Goal: Task Accomplishment & Management: Manage account settings

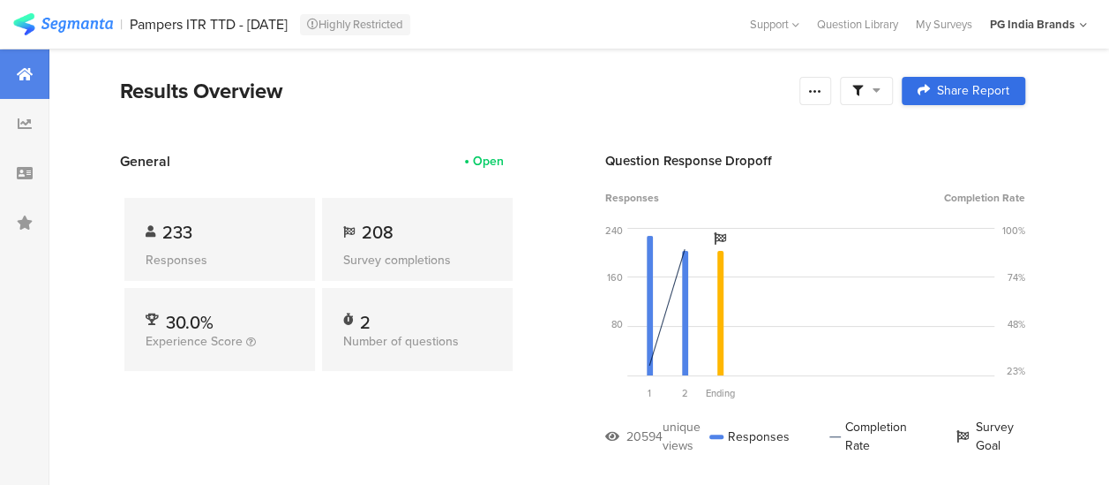
click at [964, 85] on span "Share Report" at bounding box center [973, 91] width 72 height 12
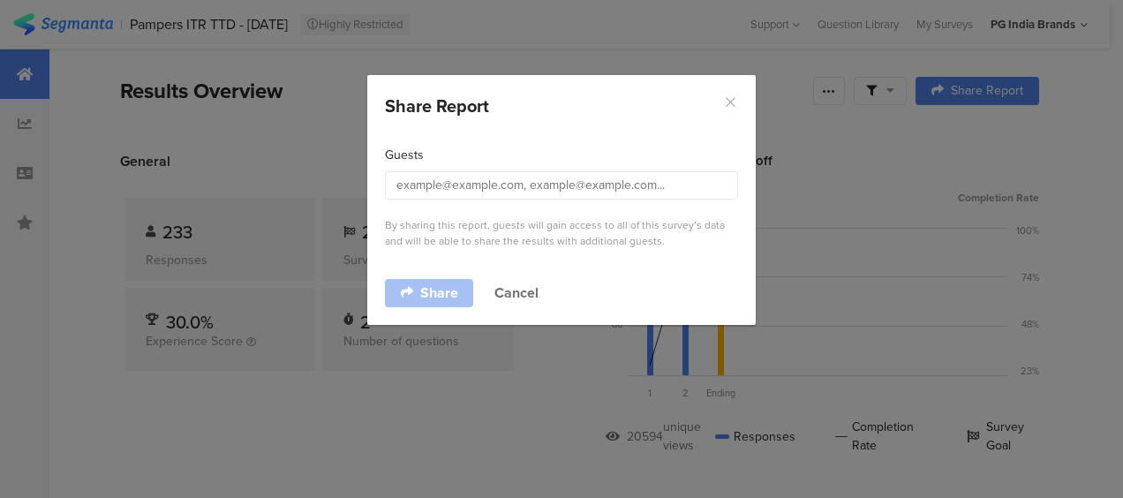
click at [725, 99] on icon "Close" at bounding box center [730, 101] width 15 height 15
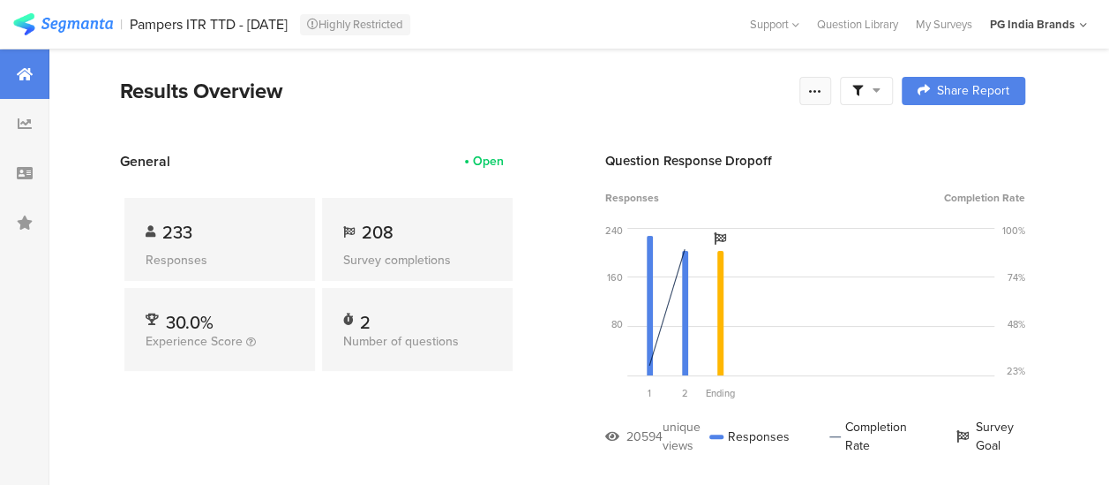
click at [823, 87] on icon at bounding box center [815, 91] width 14 height 14
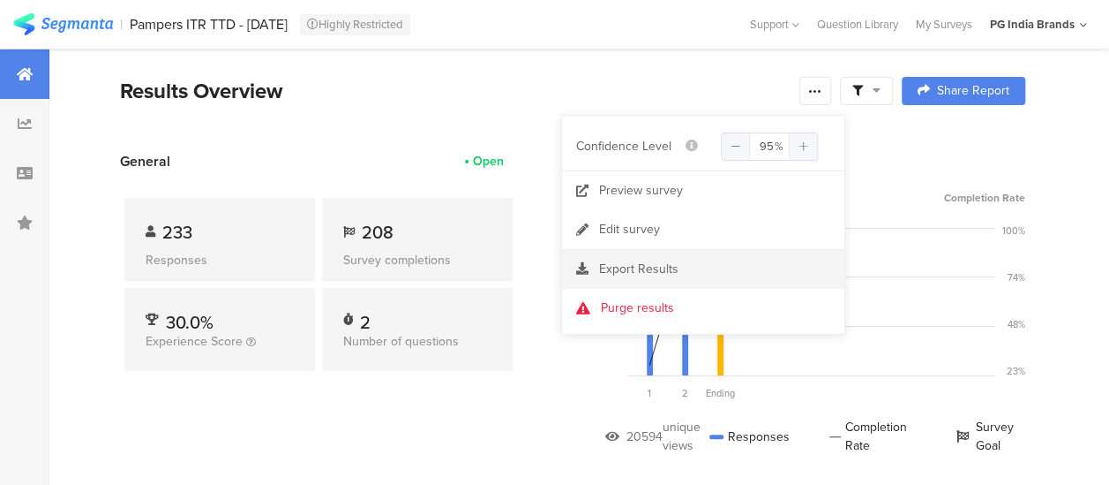
click at [651, 256] on section "Export Results" at bounding box center [703, 269] width 282 height 39
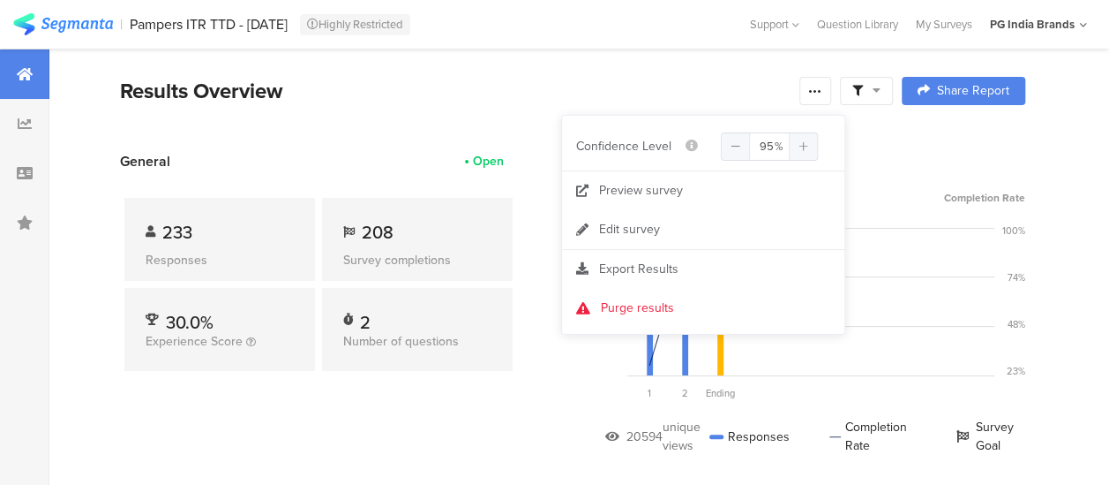
click at [939, 156] on div "Question Response Dropoff" at bounding box center [815, 160] width 420 height 19
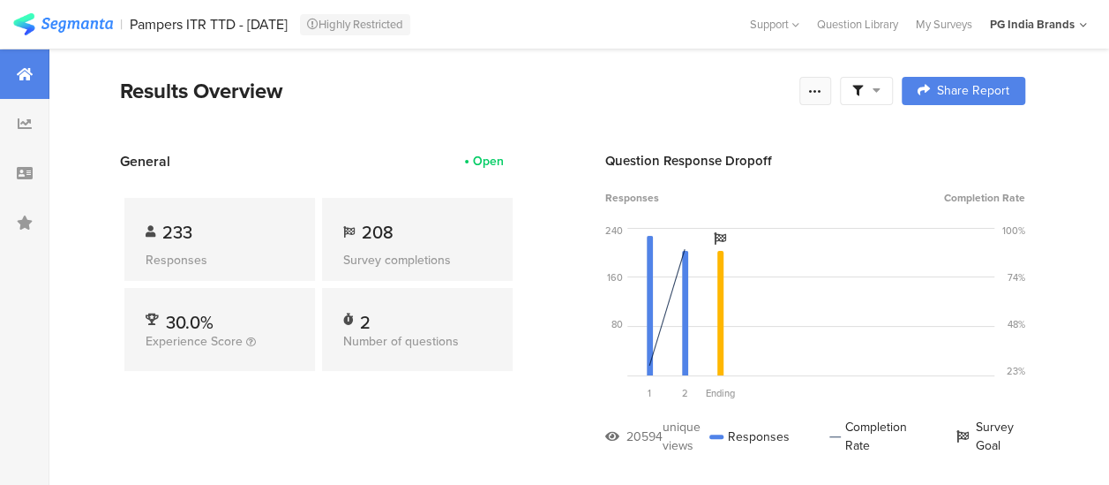
click at [823, 95] on icon at bounding box center [815, 91] width 14 height 14
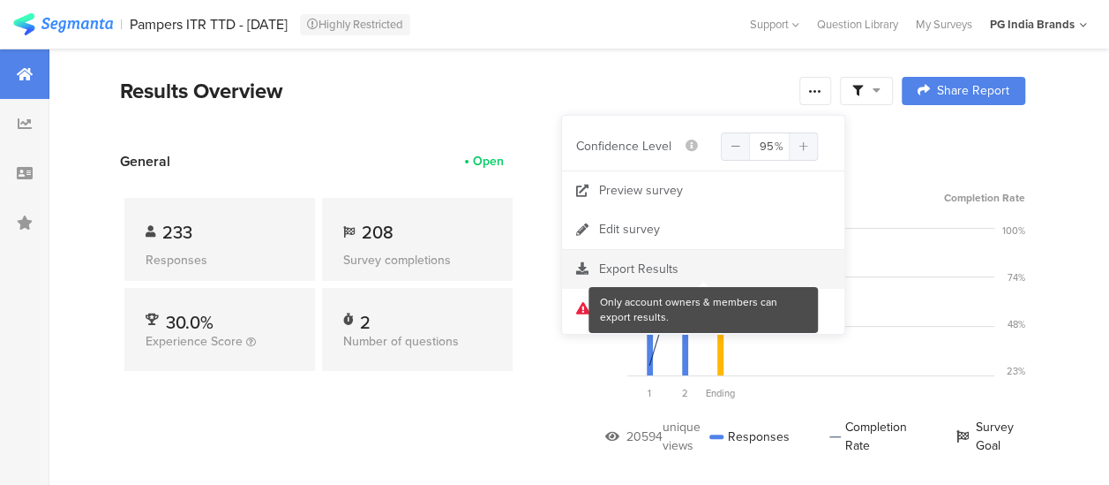
click at [614, 268] on div at bounding box center [703, 269] width 282 height 18
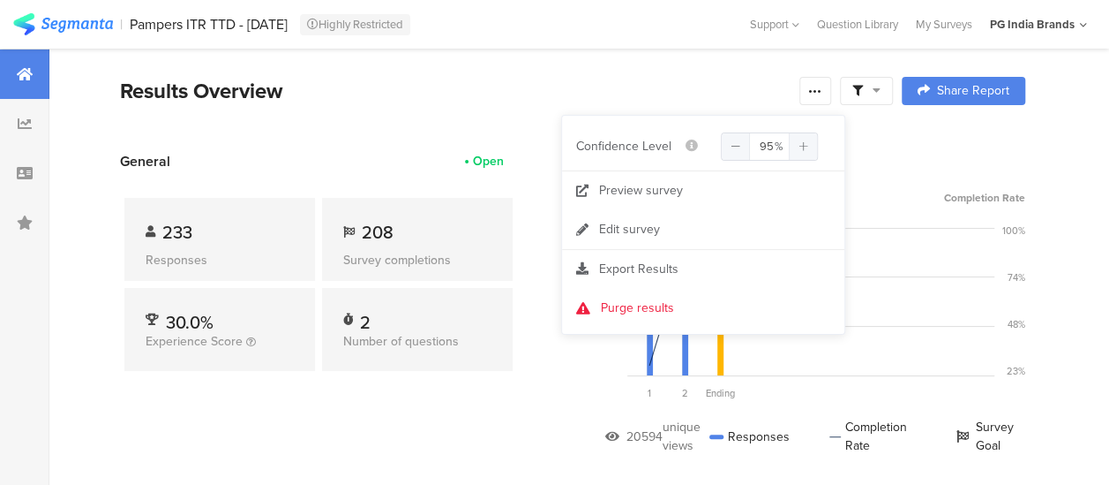
click at [1088, 21] on section "My Accounts PG - Pampers IL Janrain Member PG - Pampers IN Janrain Member PG [G…" at bounding box center [1038, 24] width 115 height 49
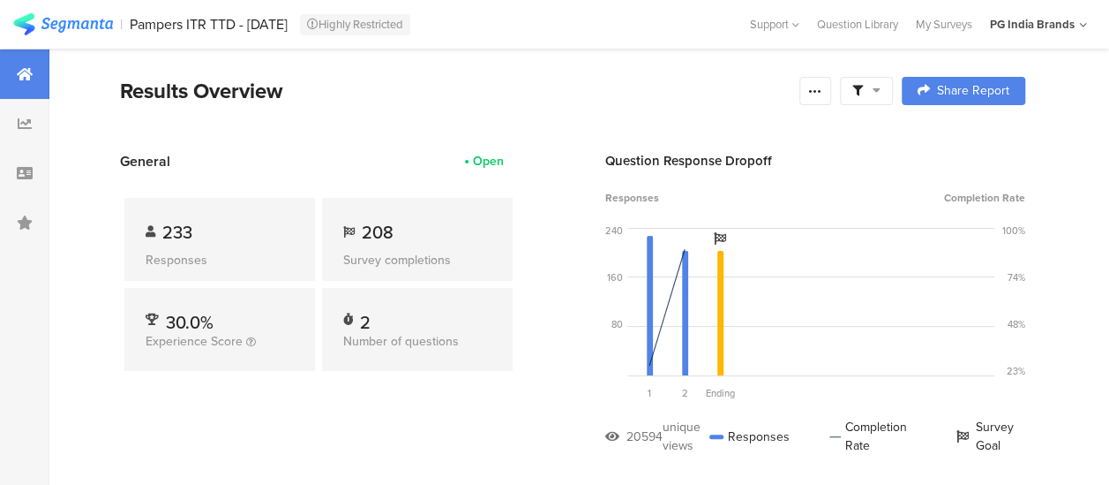
click at [1078, 24] on div "PG India Brands" at bounding box center [1038, 24] width 97 height 27
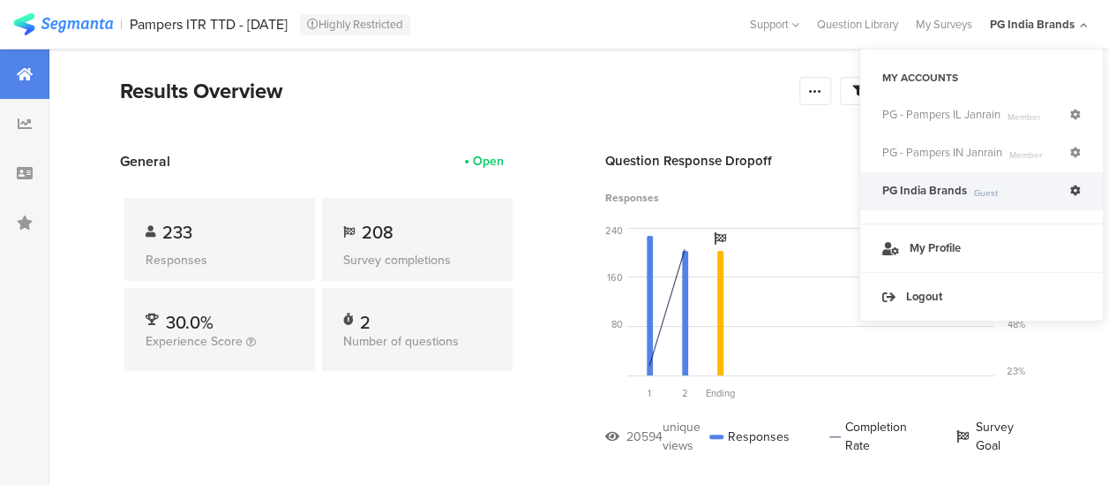
click at [988, 192] on span "Guest" at bounding box center [1018, 193] width 103 height 12
click at [572, 109] on section "Results Overview Complete Responses Only View Sample Share Report Share Report" at bounding box center [572, 113] width 1047 height 76
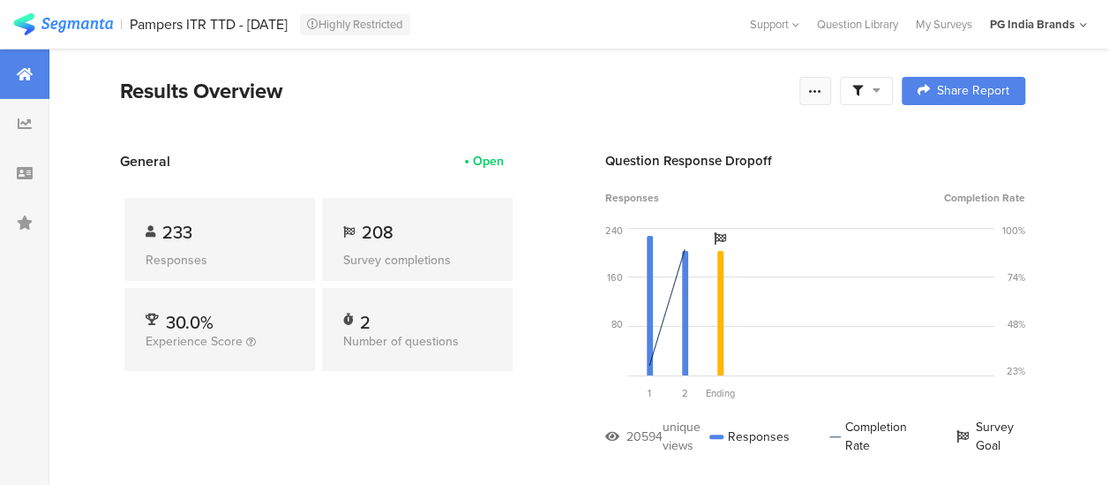
click at [823, 93] on icon at bounding box center [815, 91] width 14 height 14
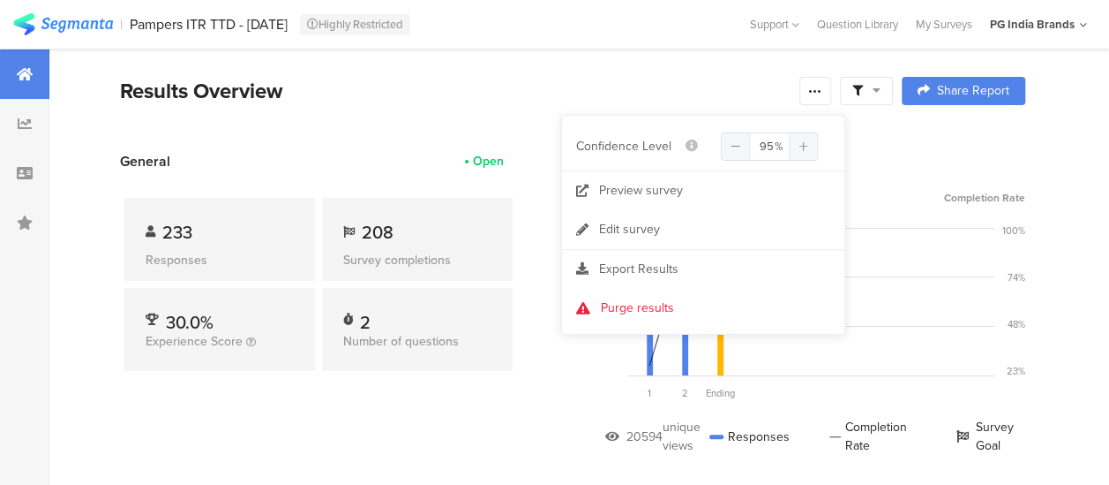
click at [893, 90] on div at bounding box center [866, 91] width 53 height 28
click at [822, 191] on span "View Sample" at bounding box center [820, 188] width 70 height 18
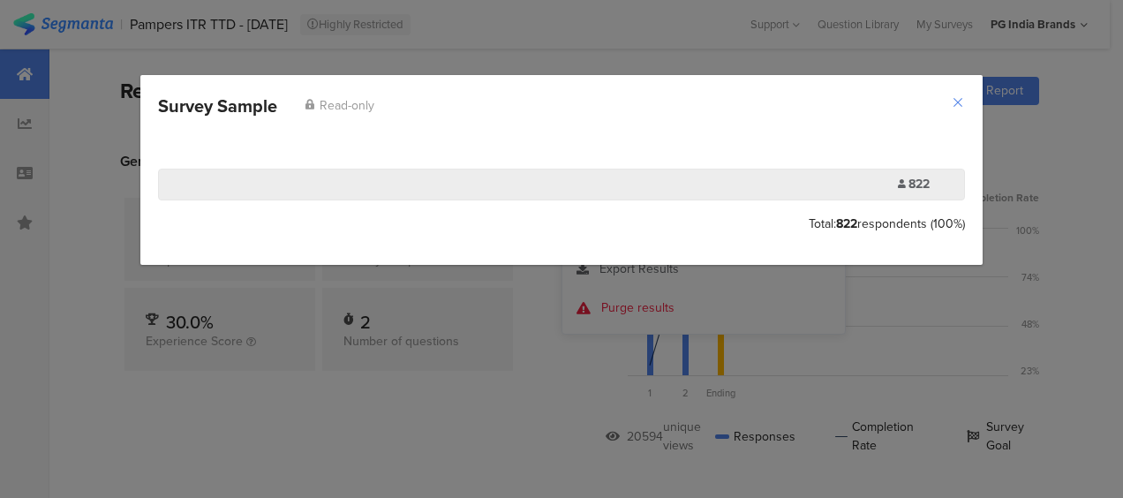
click at [956, 103] on icon "Close" at bounding box center [957, 102] width 14 height 14
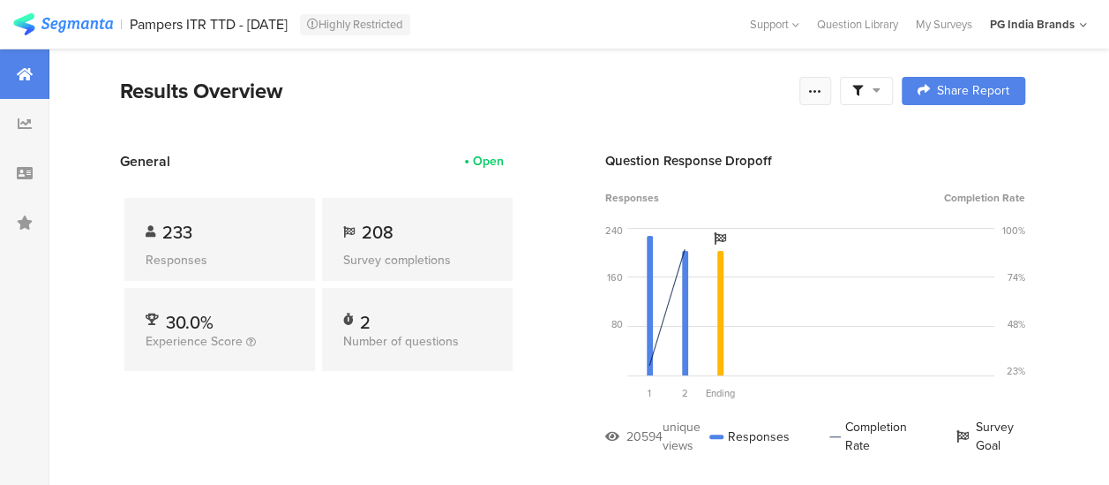
click at [831, 92] on div at bounding box center [816, 91] width 32 height 28
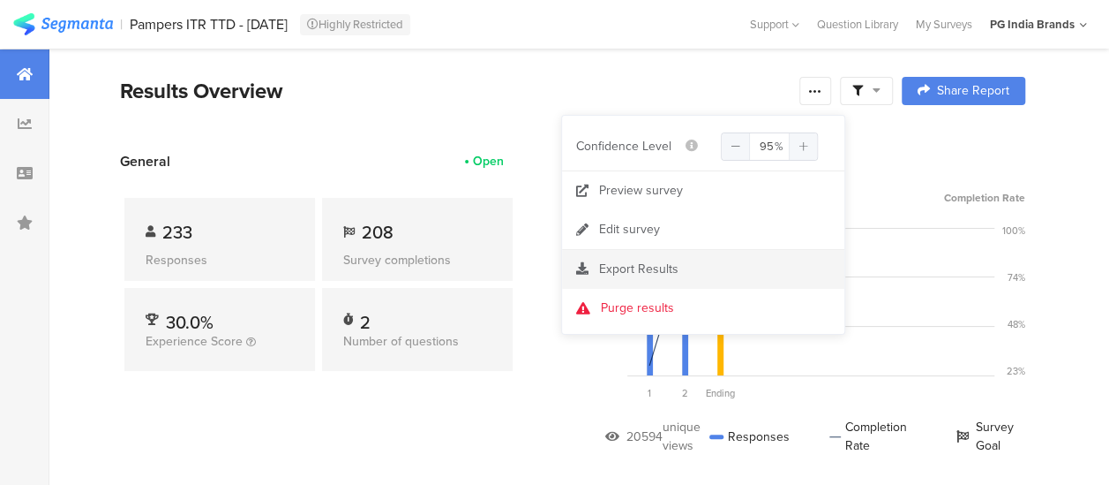
scroll to position [88, 0]
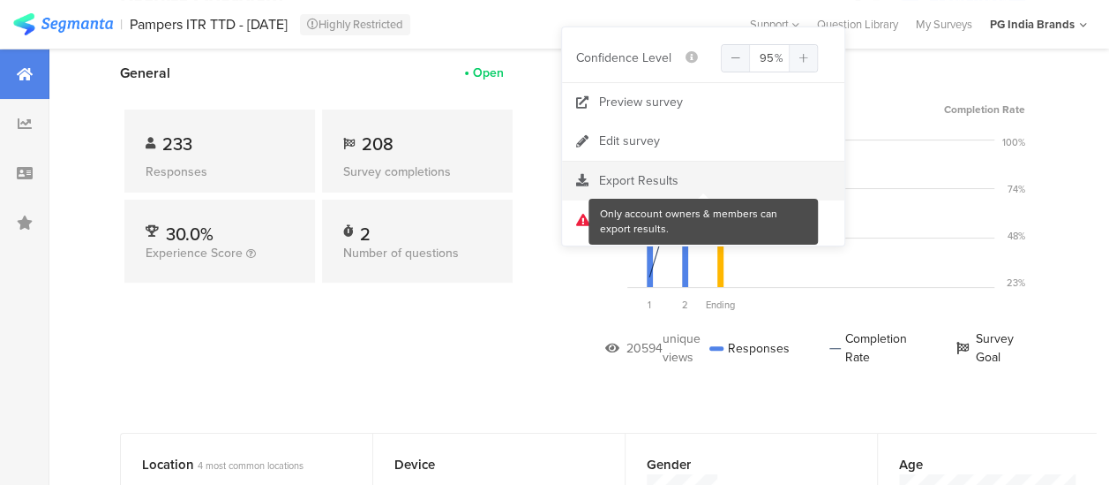
click at [630, 181] on div at bounding box center [703, 181] width 282 height 18
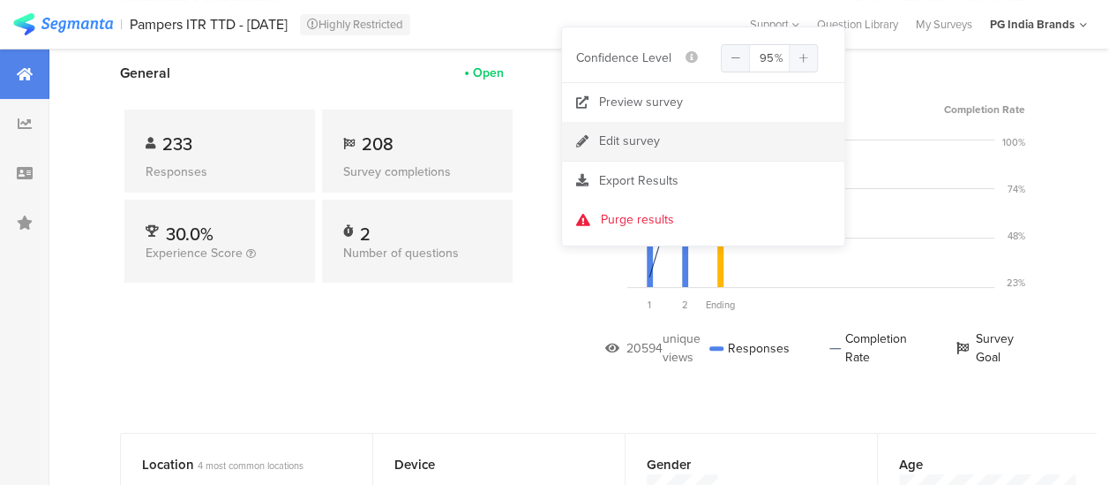
click at [642, 149] on link "Edit survey" at bounding box center [703, 141] width 282 height 39
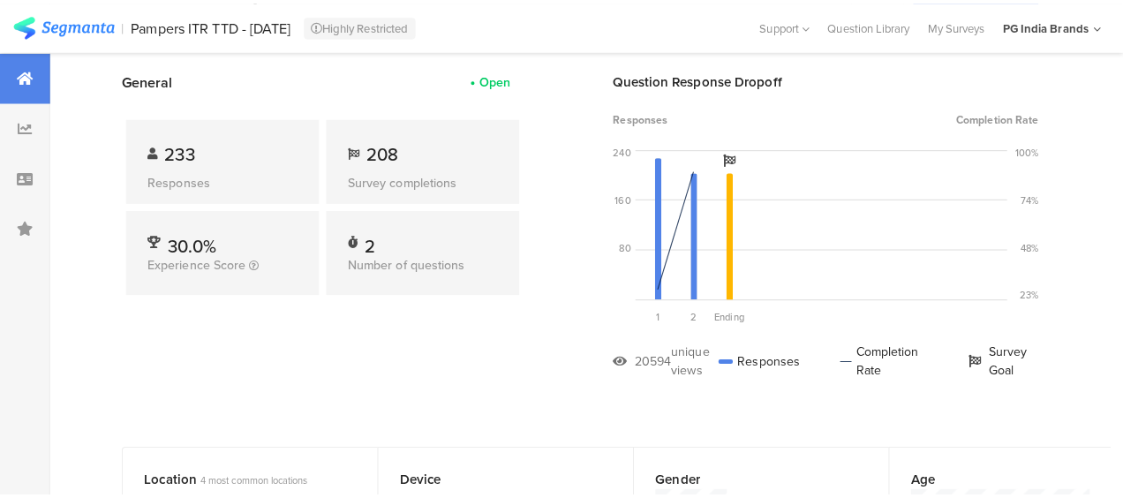
scroll to position [0, 0]
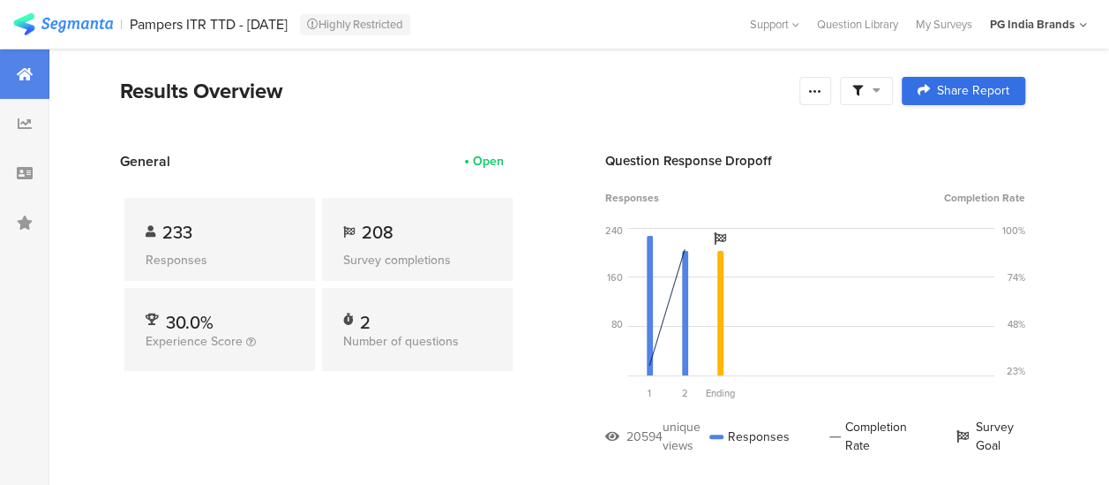
click at [1004, 90] on span "Share Report" at bounding box center [973, 91] width 72 height 12
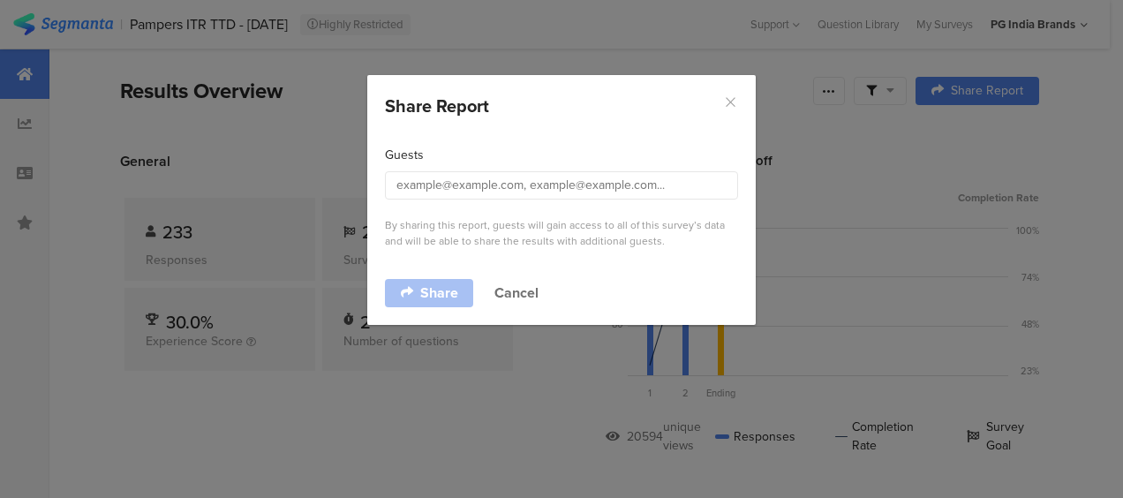
click at [730, 99] on icon "Close" at bounding box center [730, 101] width 15 height 15
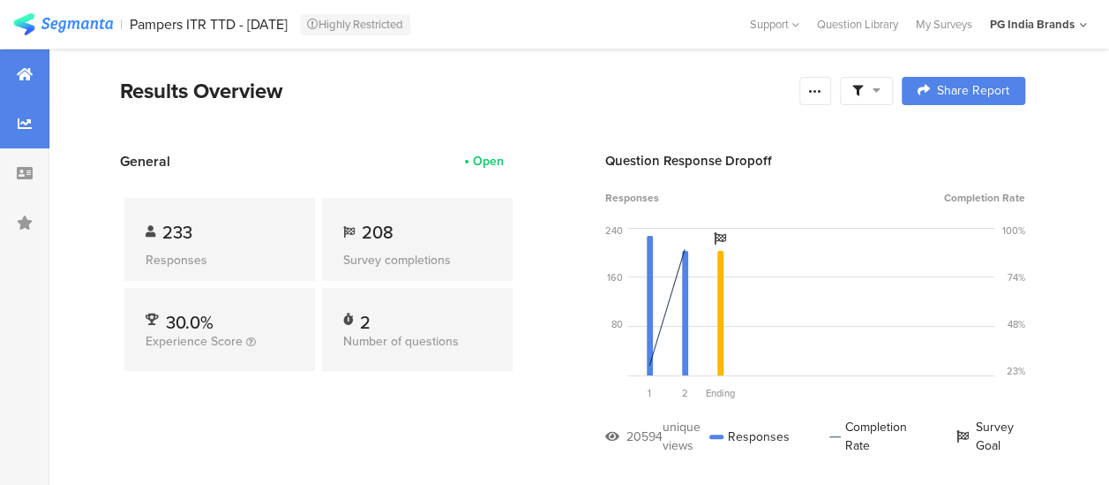
click at [21, 120] on icon at bounding box center [25, 123] width 14 height 14
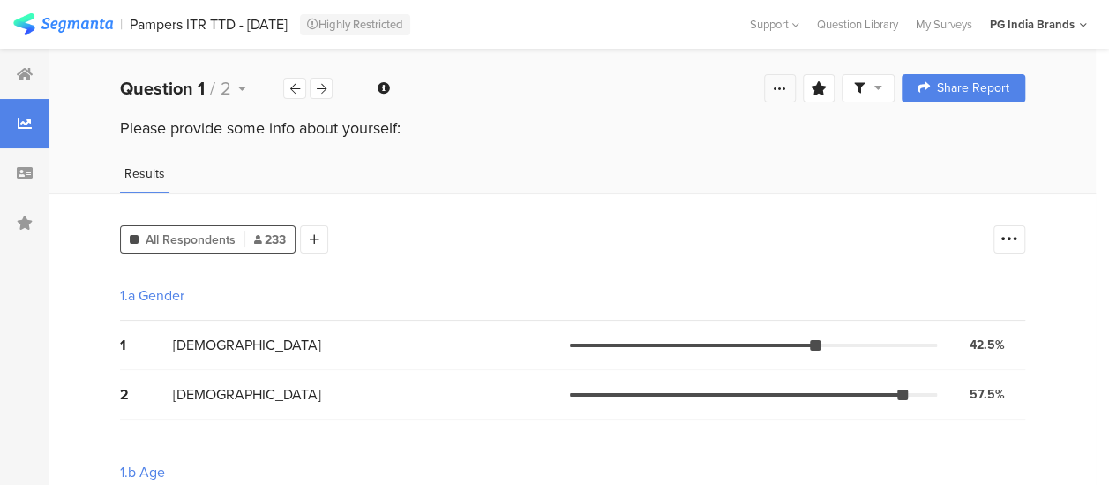
click at [787, 85] on icon at bounding box center [780, 88] width 14 height 14
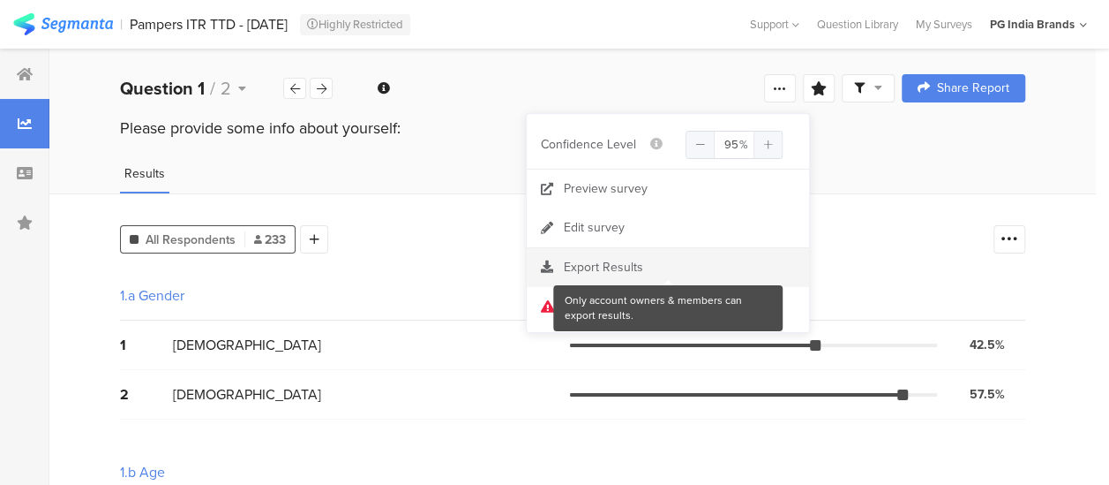
click at [657, 260] on div at bounding box center [668, 268] width 282 height 18
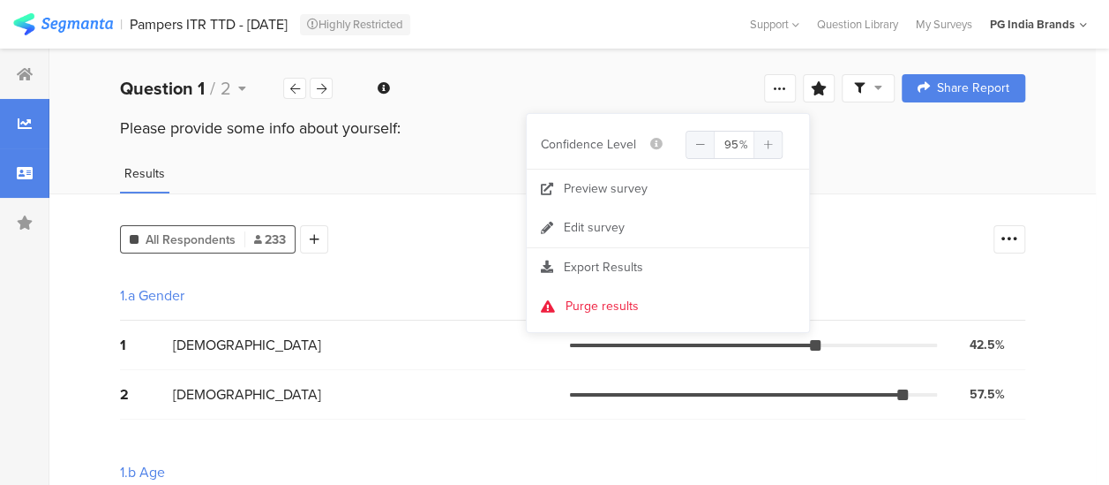
click at [26, 161] on div at bounding box center [24, 172] width 49 height 49
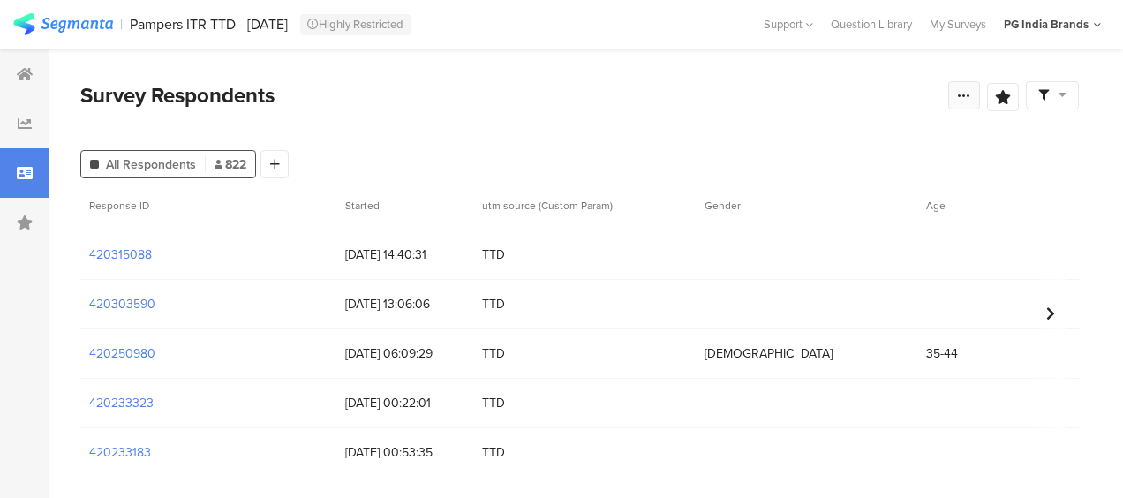
click at [967, 99] on icon at bounding box center [964, 95] width 14 height 14
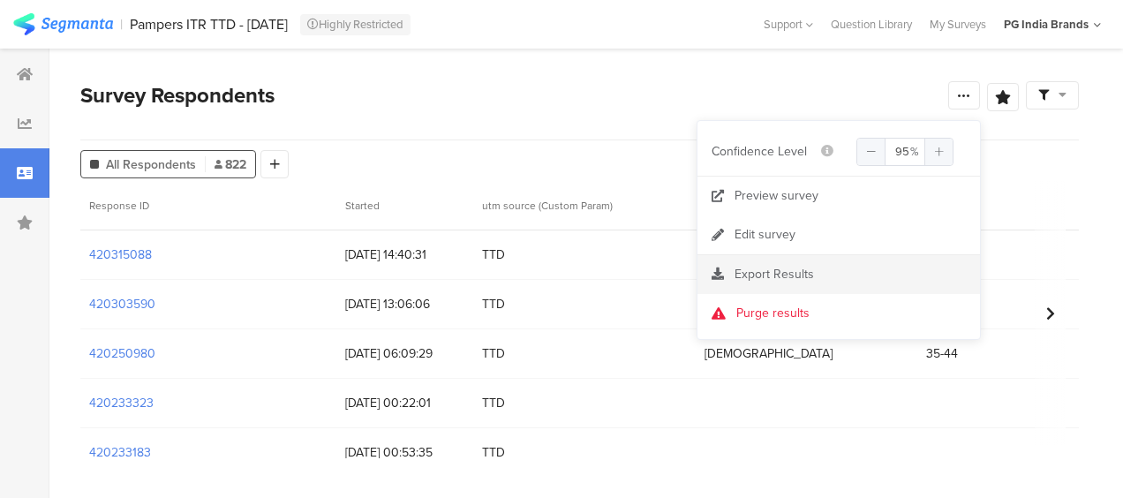
click at [785, 267] on div at bounding box center [838, 275] width 282 height 18
click at [1063, 161] on div "All Respondents 822 Add Segment" at bounding box center [579, 160] width 998 height 35
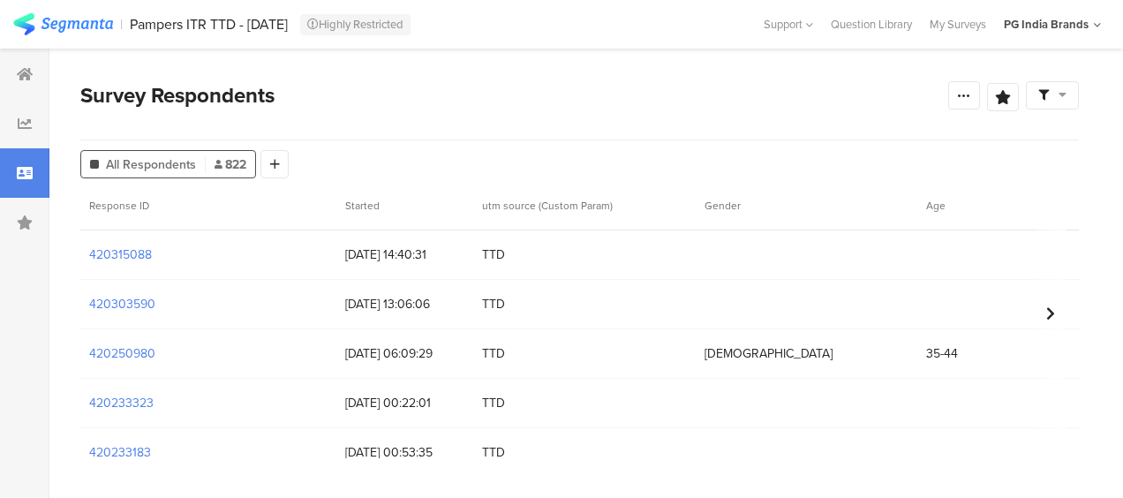
click at [1062, 102] on div at bounding box center [1051, 95] width 53 height 28
click at [733, 117] on div "Survey Respondents Save Analysis Name Save Cancel" at bounding box center [579, 109] width 998 height 61
click at [12, 214] on div at bounding box center [24, 222] width 49 height 49
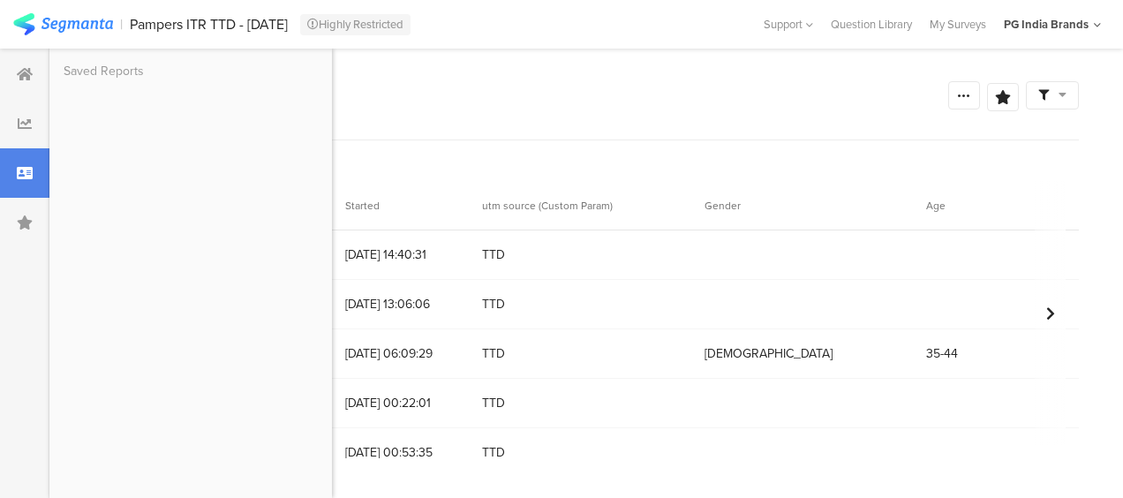
click at [377, 90] on div "Survey Respondents" at bounding box center [514, 95] width 868 height 32
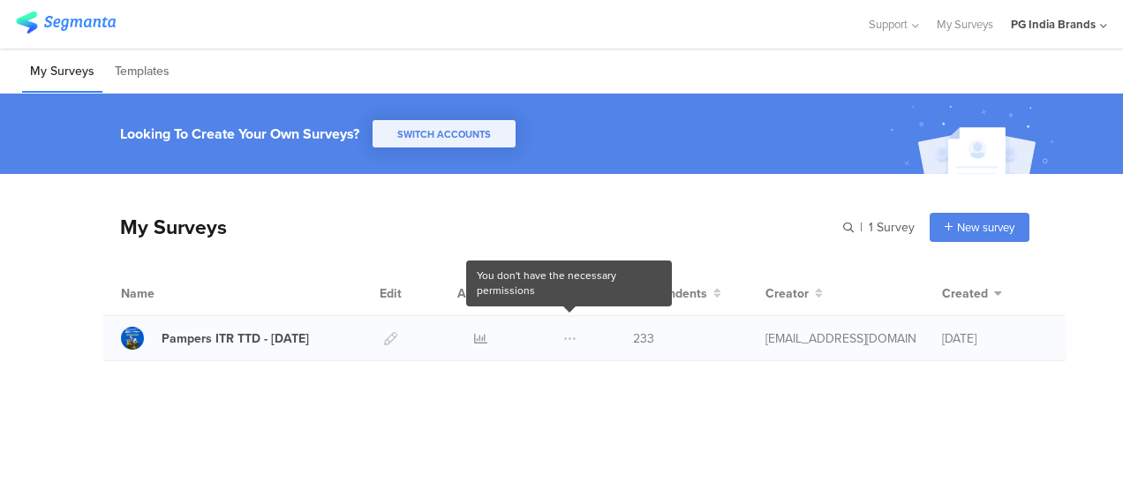
click at [571, 335] on span at bounding box center [569, 338] width 13 height 44
click at [570, 335] on span at bounding box center [569, 338] width 13 height 44
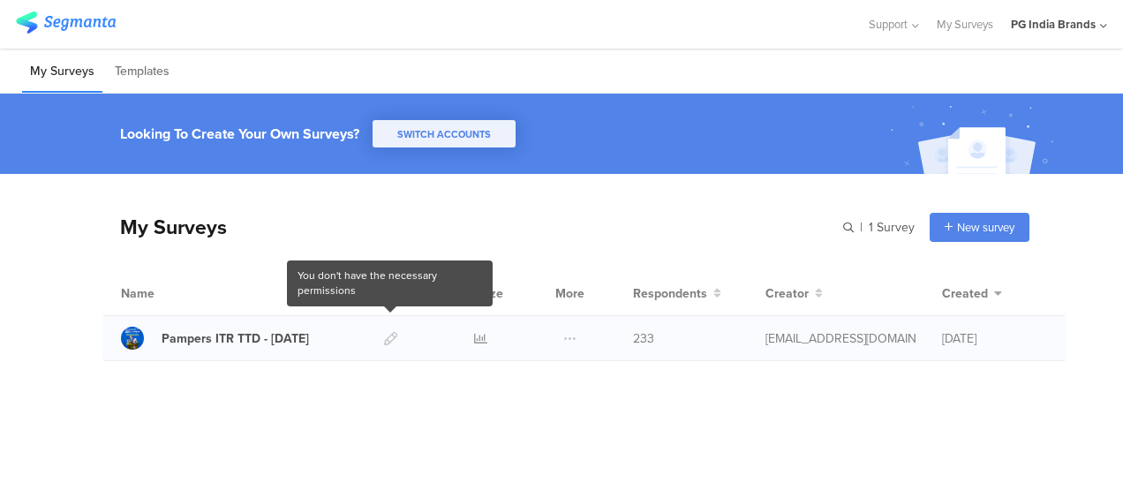
click at [399, 334] on div at bounding box center [391, 338] width 38 height 44
